Goal: Find specific page/section: Find specific page/section

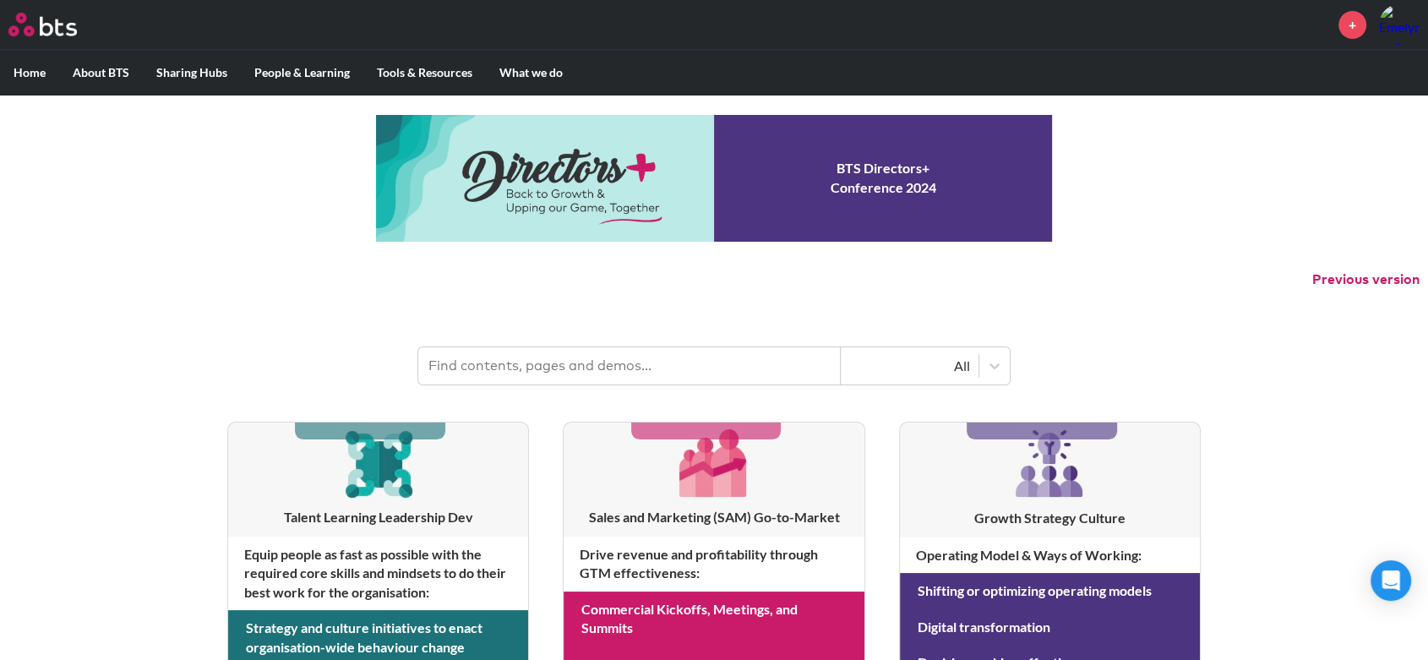
click at [601, 367] on input "text" at bounding box center [629, 365] width 422 height 37
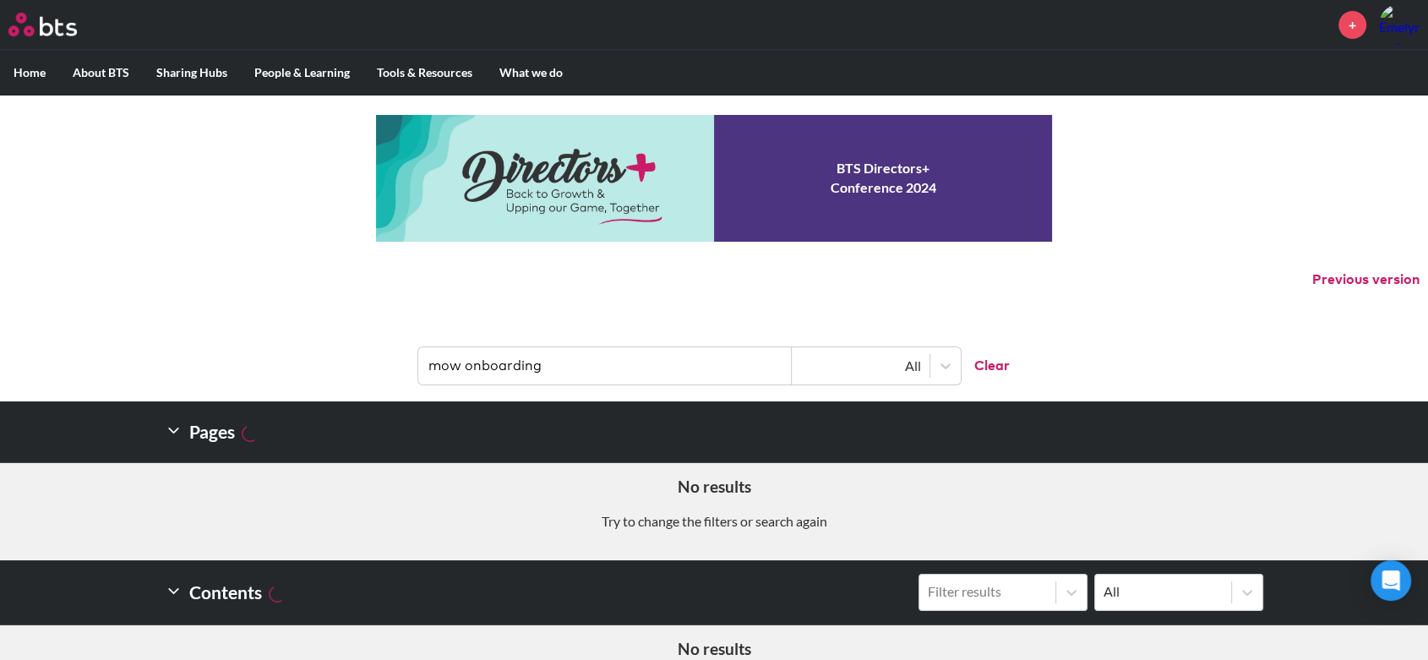
drag, startPoint x: 576, startPoint y: 359, endPoint x: 344, endPoint y: 362, distance: 232.3
click at [390, 366] on header "mow onboarding All Clear" at bounding box center [714, 357] width 1428 height 88
type input "Onboarding"
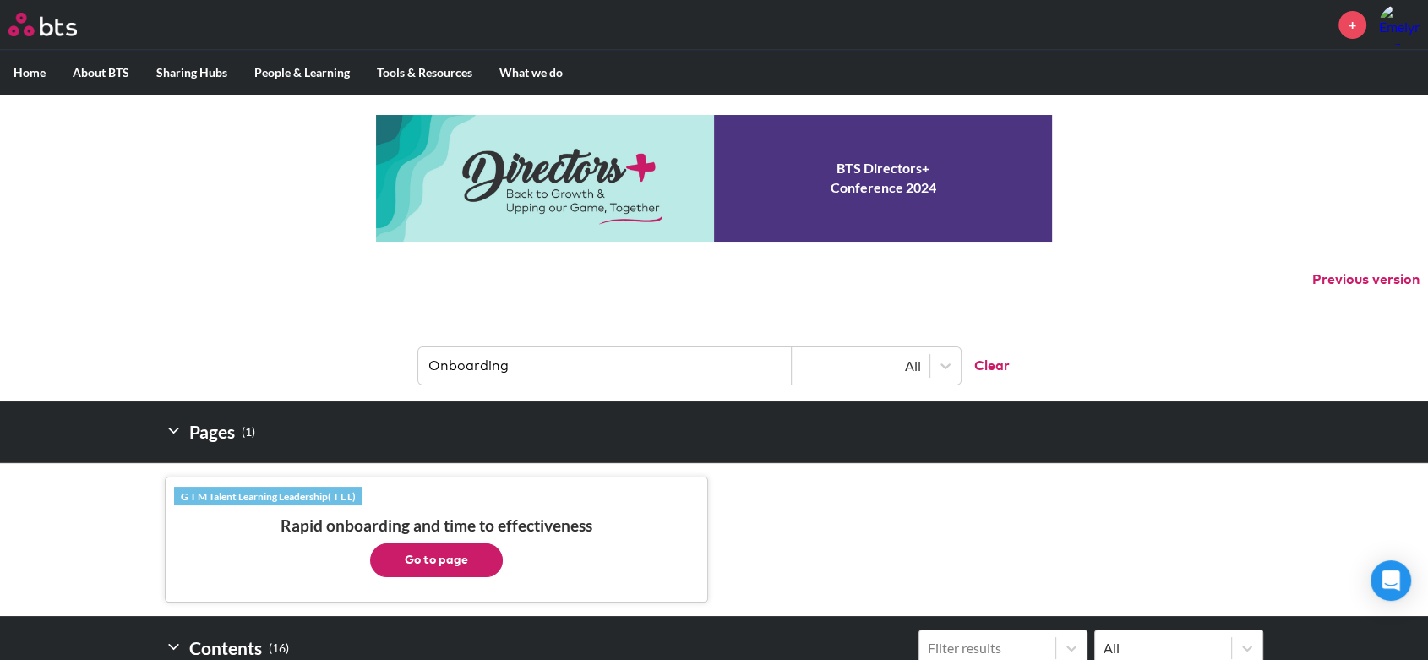
click at [474, 563] on button "Go to page" at bounding box center [436, 560] width 133 height 34
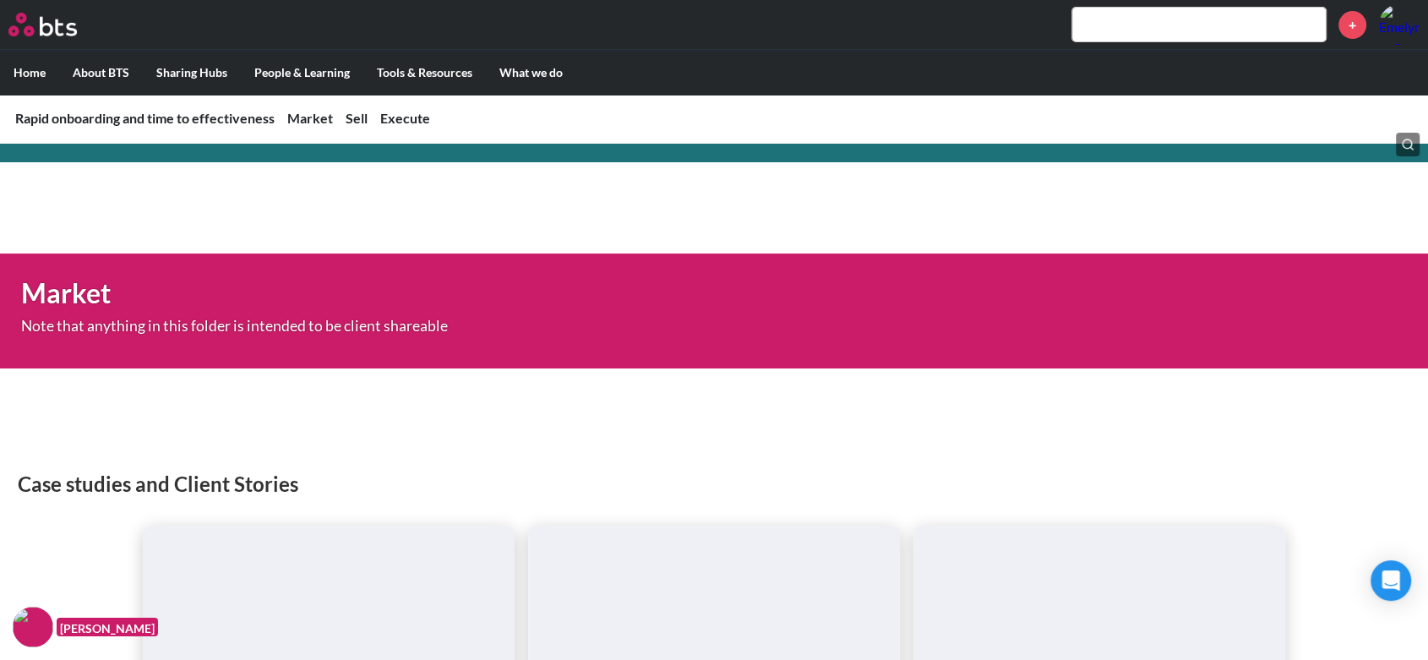
scroll to position [94, 0]
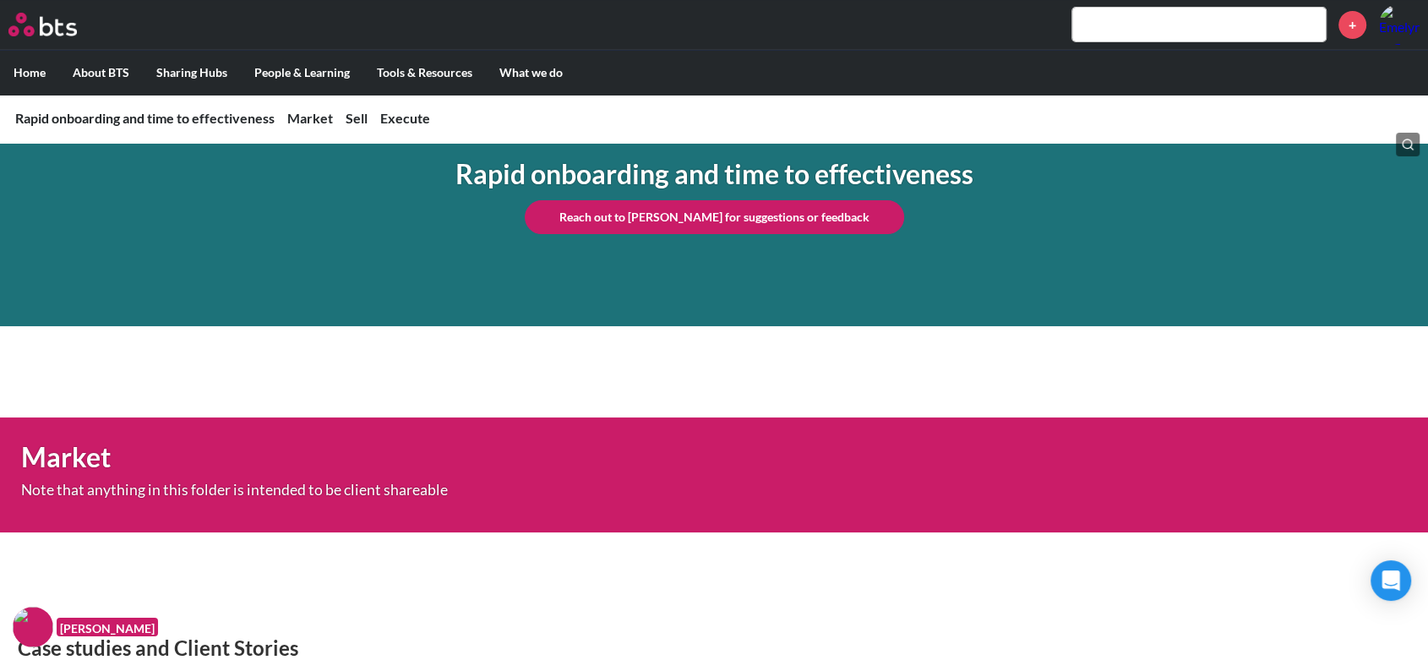
click at [1187, 23] on input "text" at bounding box center [1198, 25] width 253 height 34
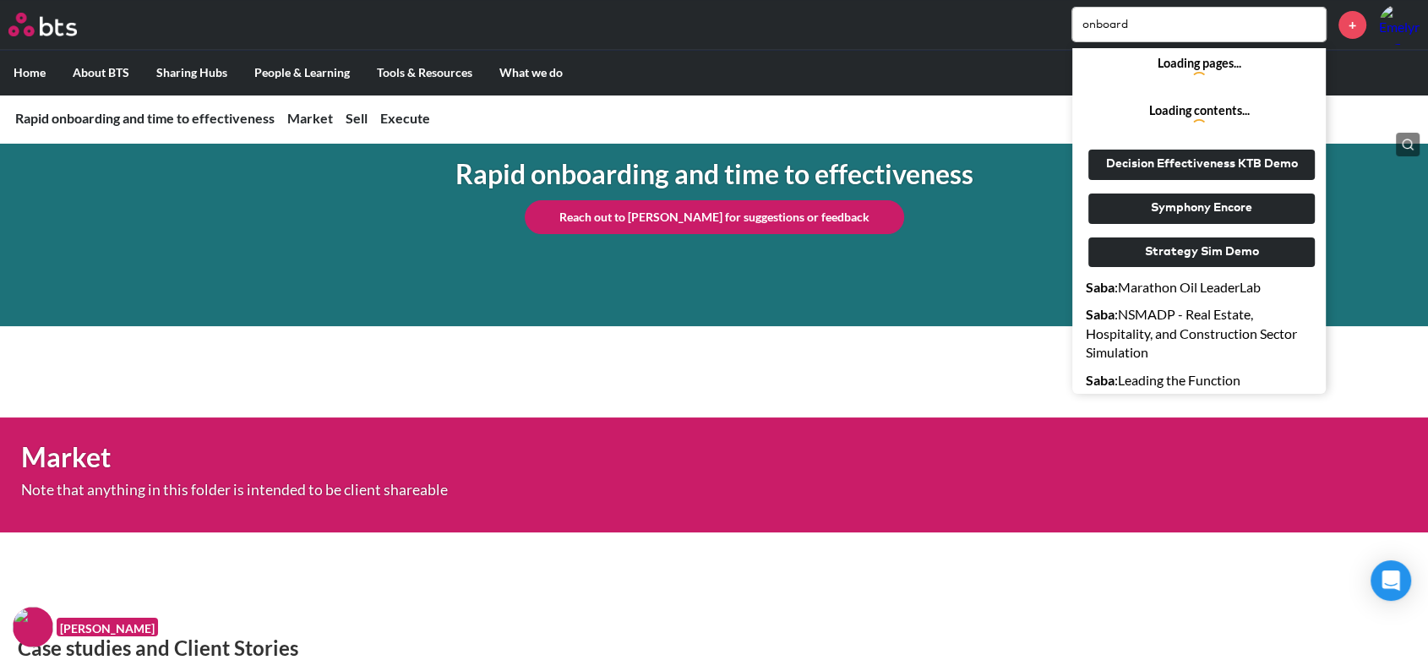
type input "onboard"
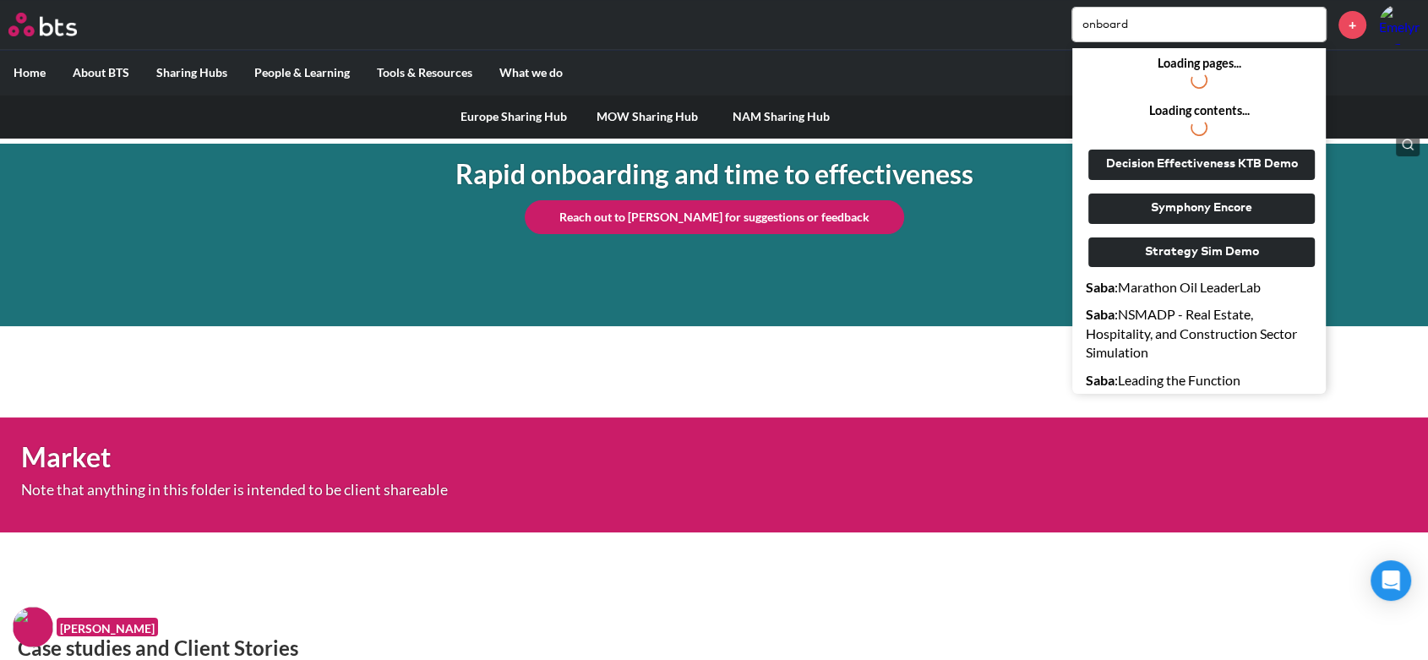
click at [196, 79] on label "Sharing Hubs" at bounding box center [192, 73] width 98 height 44
click at [0, 0] on input "Sharing Hubs" at bounding box center [0, 0] width 0 height 0
click at [107, 68] on label "About BTS" at bounding box center [101, 73] width 84 height 44
click at [0, 0] on input "About BTS" at bounding box center [0, 0] width 0 height 0
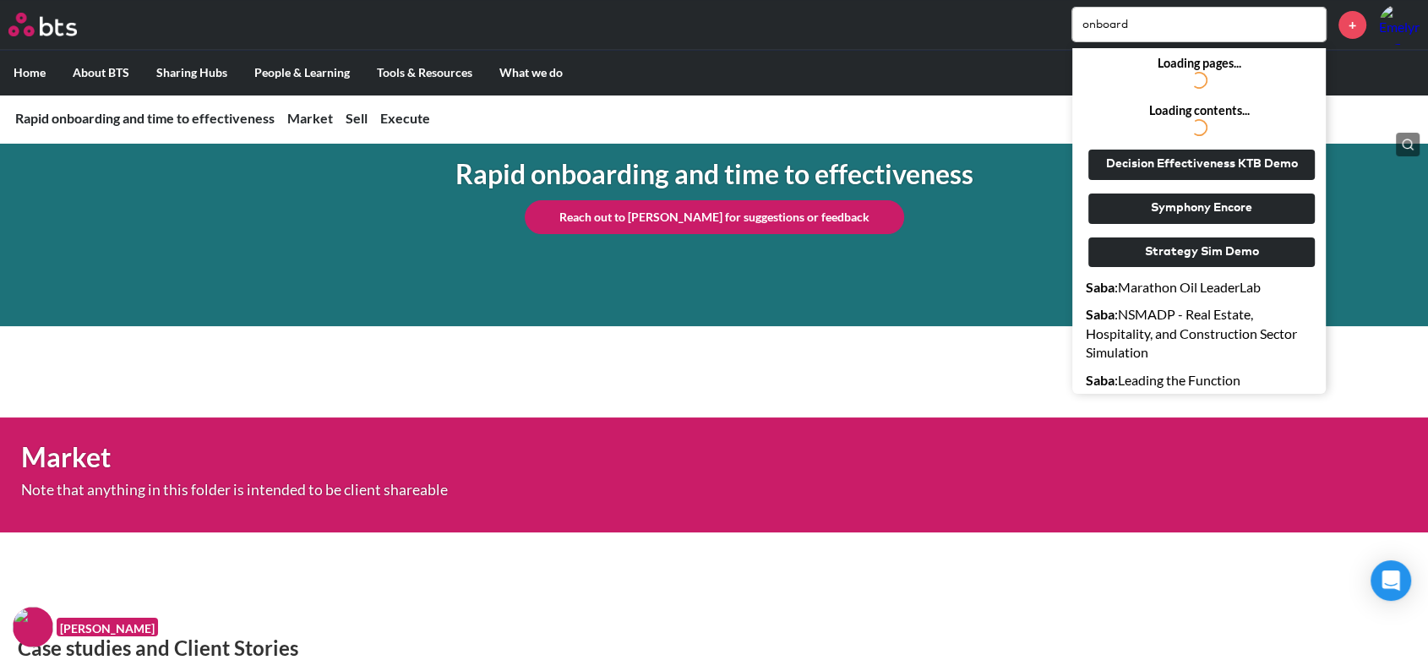
click at [20, 73] on label "Home" at bounding box center [29, 73] width 59 height 44
click at [0, 0] on input "Home" at bounding box center [0, 0] width 0 height 0
click at [852, 50] on ul "Home About BTS Who we are How we work: Policies, Toolkits and Guidance Internal…" at bounding box center [714, 72] width 1428 height 45
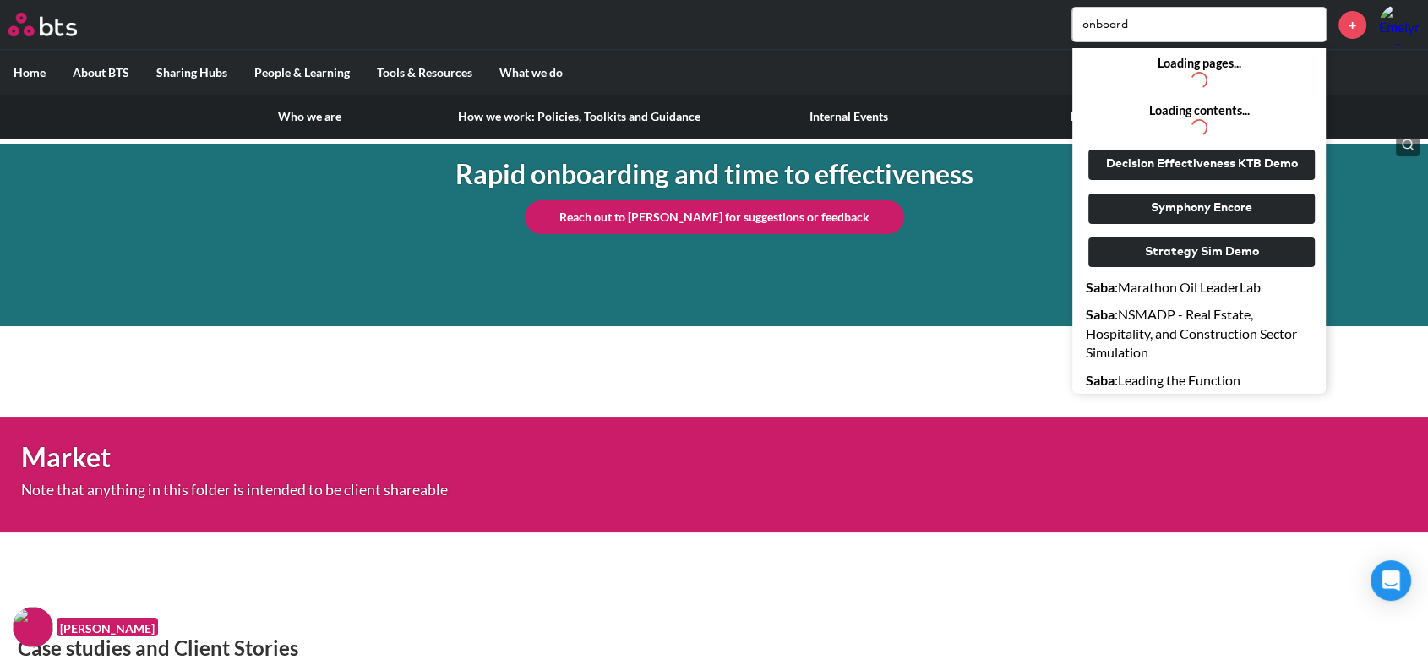
click at [302, 113] on link "Who we are" at bounding box center [309, 117] width 269 height 44
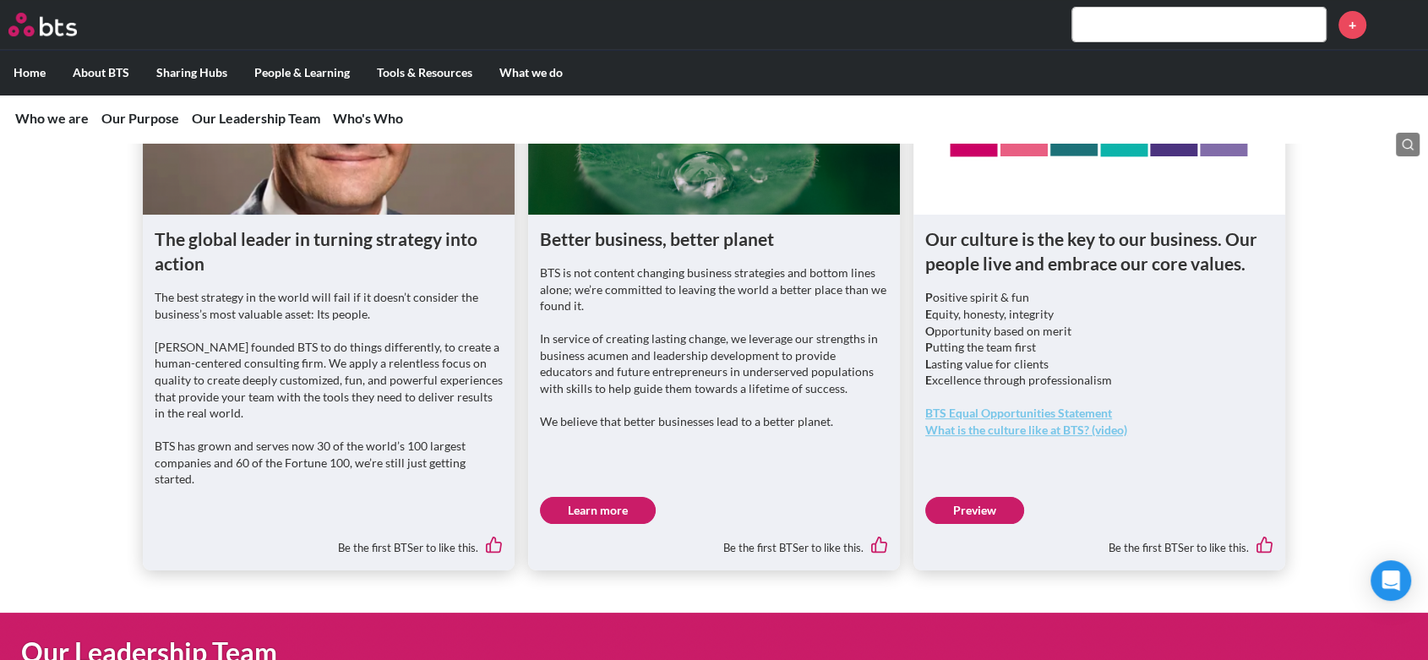
scroll to position [279, 0]
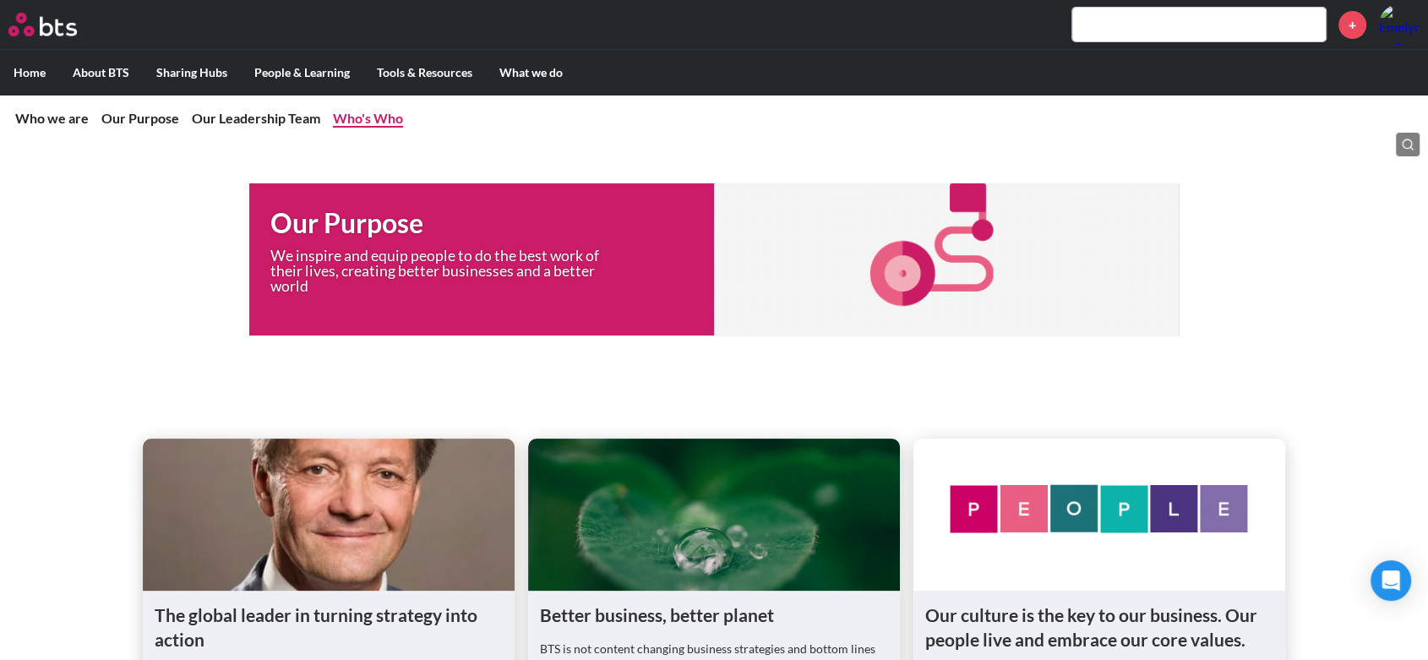
click at [363, 122] on link "Who's Who" at bounding box center [368, 118] width 70 height 16
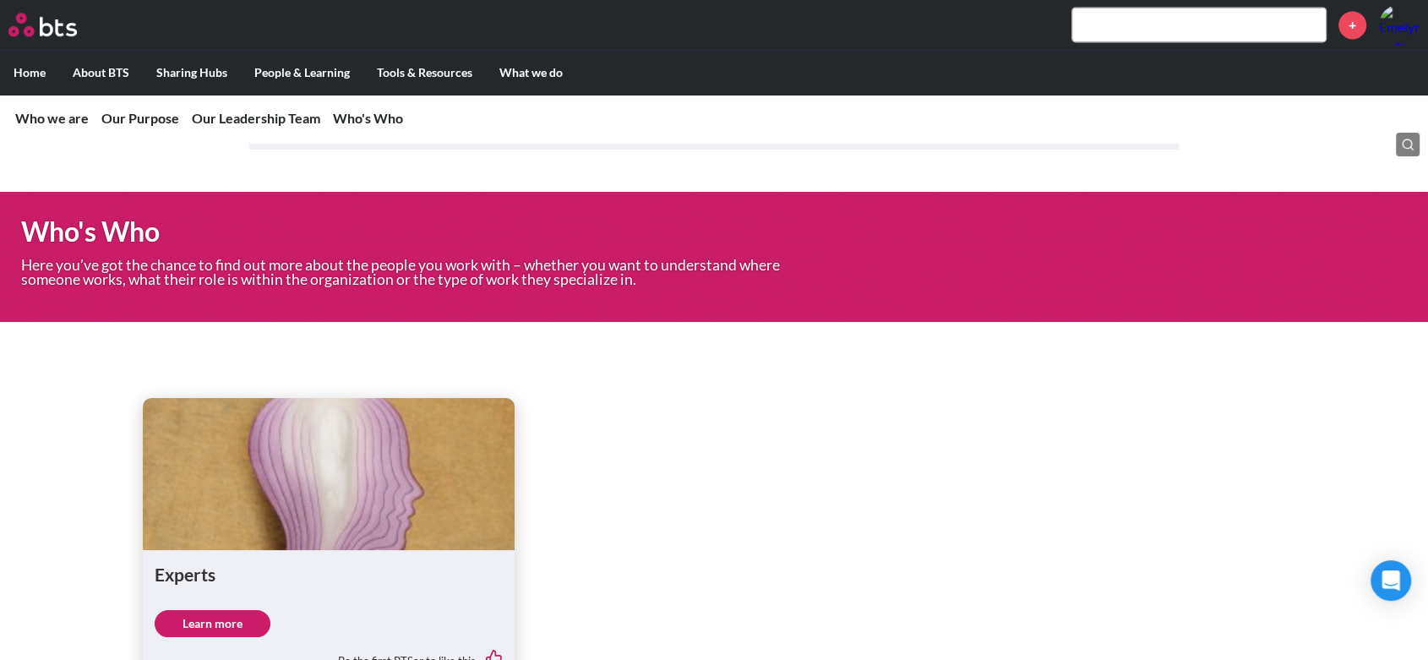
scroll to position [2526, 0]
